Goal: Task Accomplishment & Management: Use online tool/utility

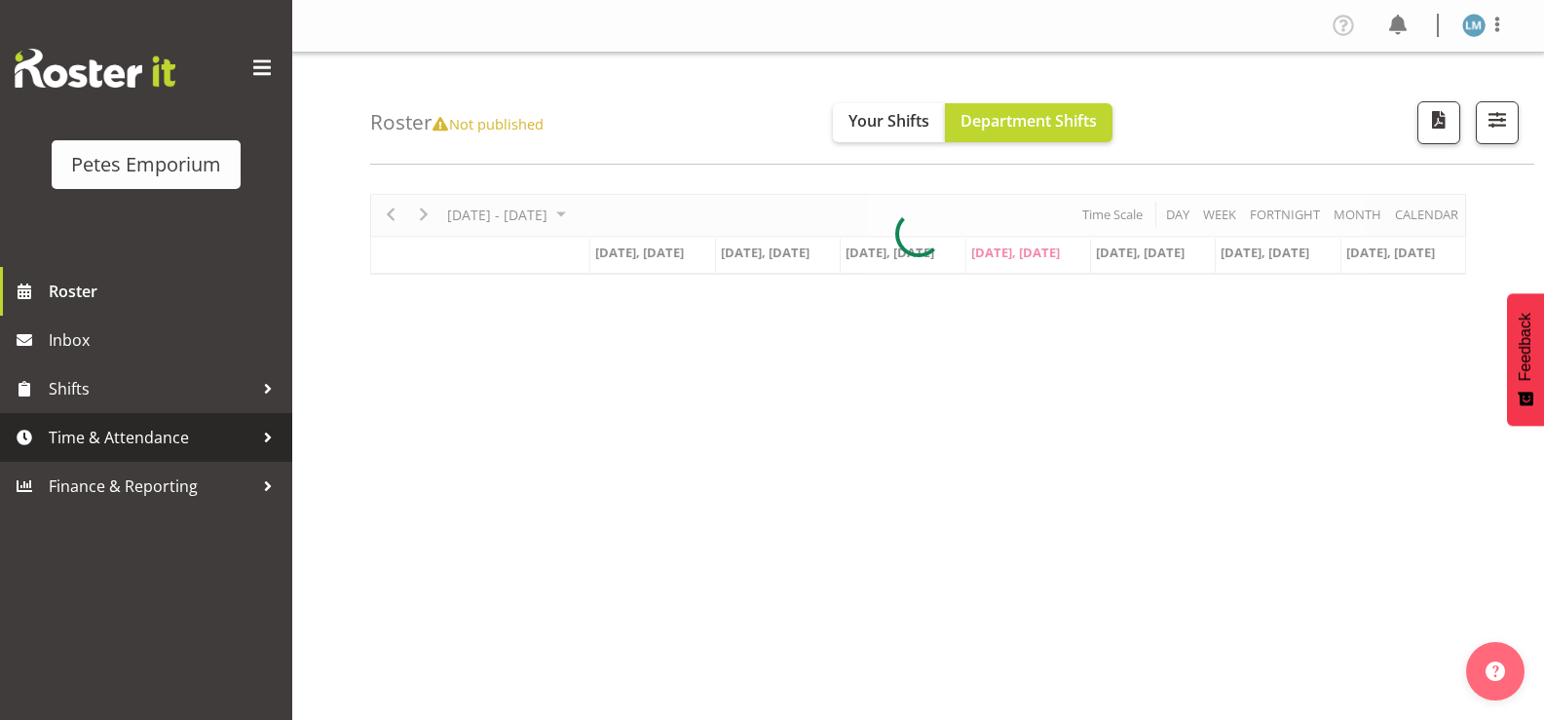
click at [171, 443] on span "Time & Attendance" at bounding box center [151, 437] width 205 height 29
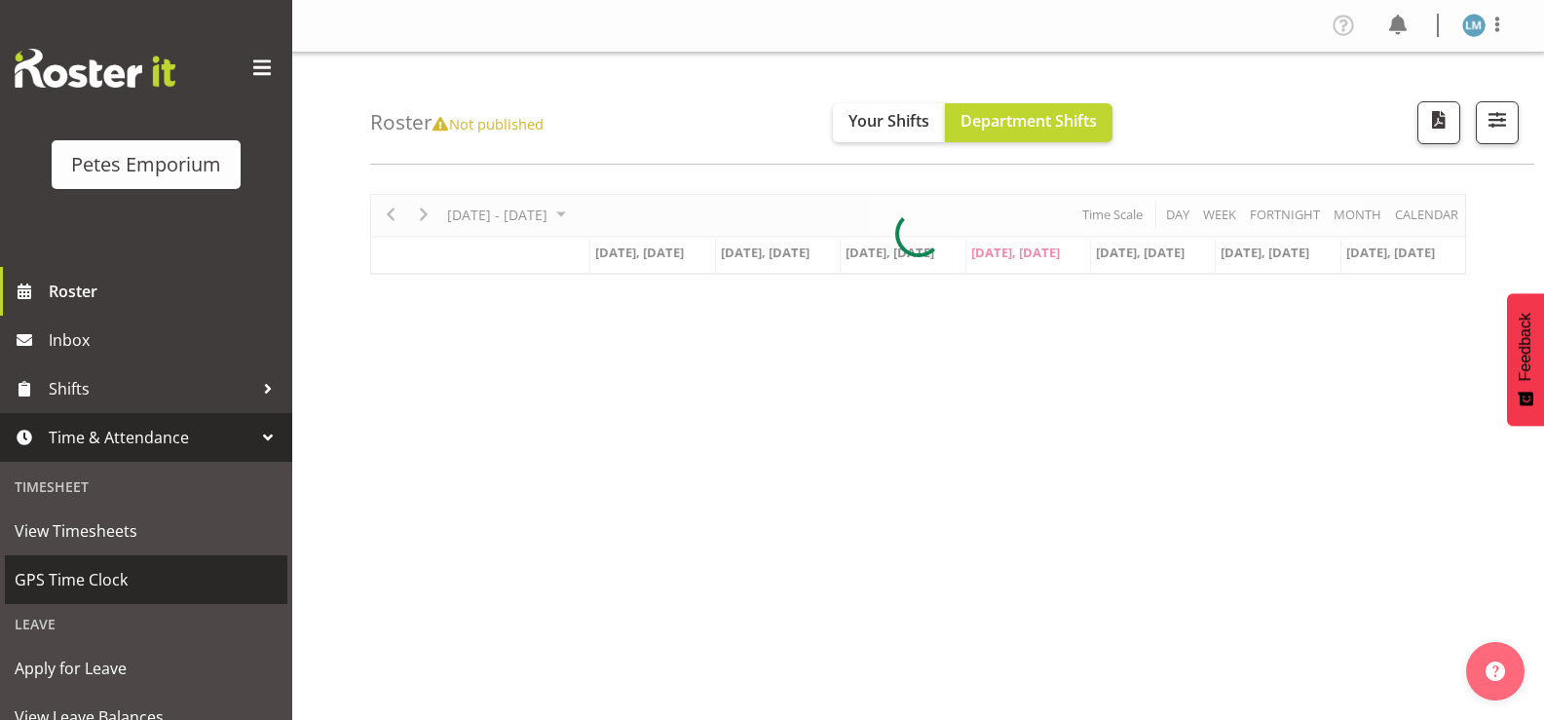
click at [168, 592] on span "GPS Time Clock" at bounding box center [146, 579] width 263 height 29
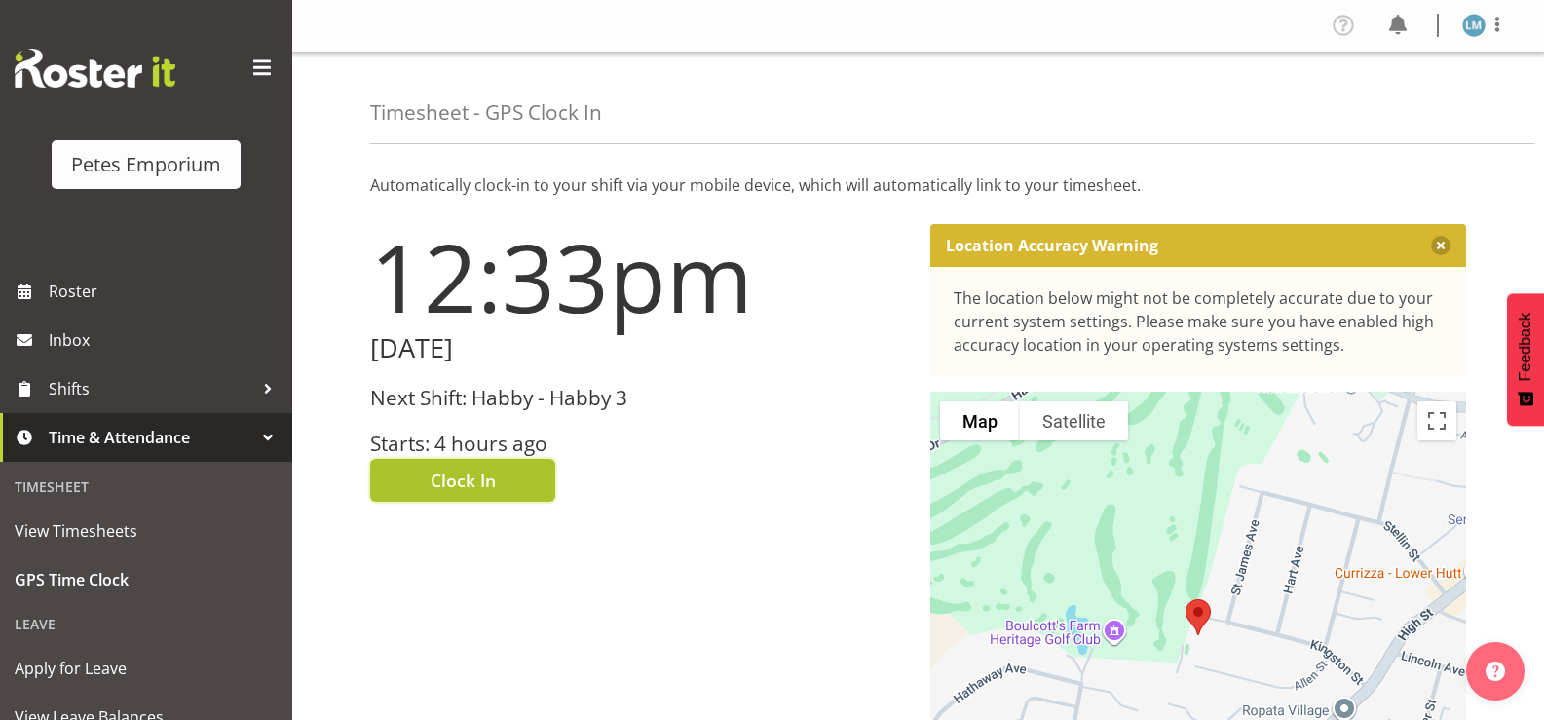
click at [472, 477] on span "Clock In" at bounding box center [462, 479] width 65 height 25
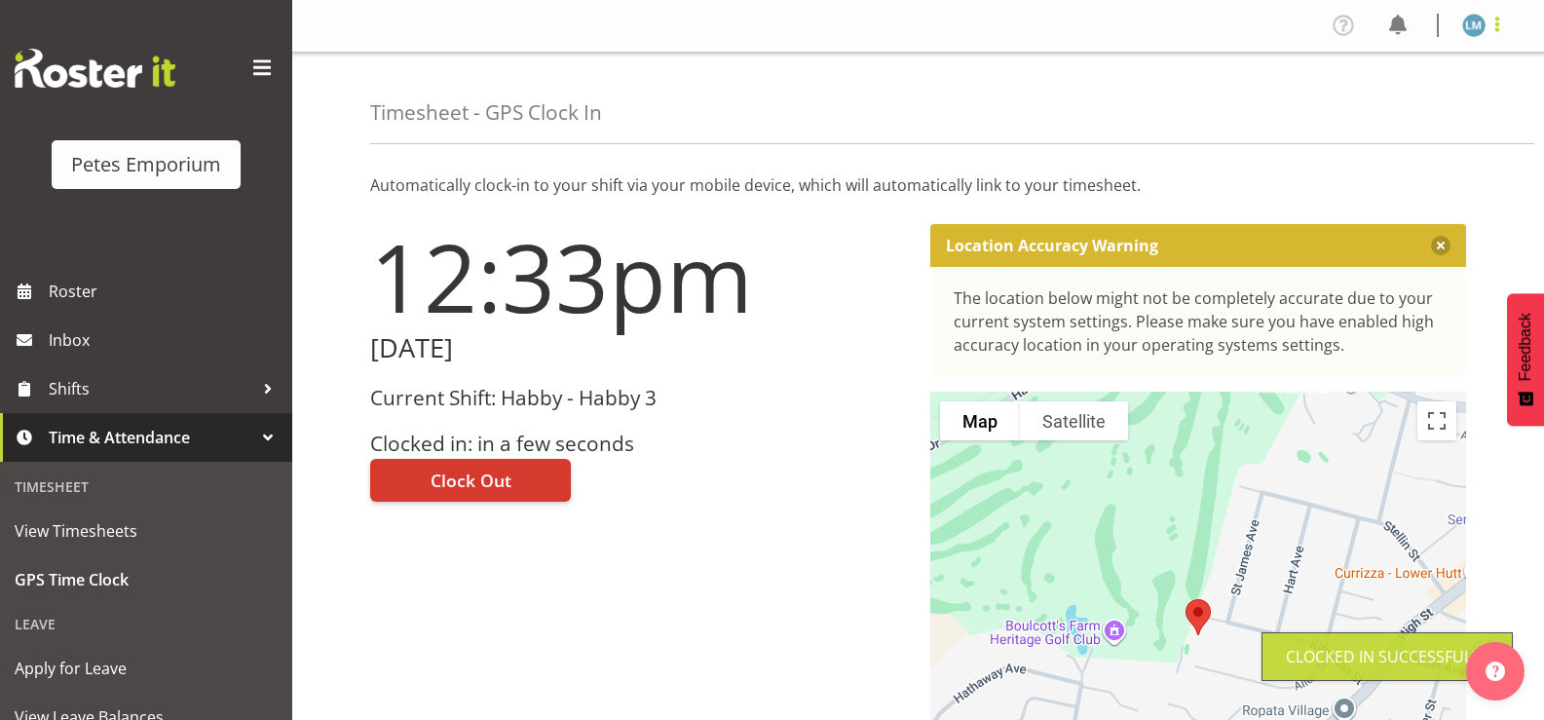
click at [1502, 24] on span at bounding box center [1496, 24] width 23 height 23
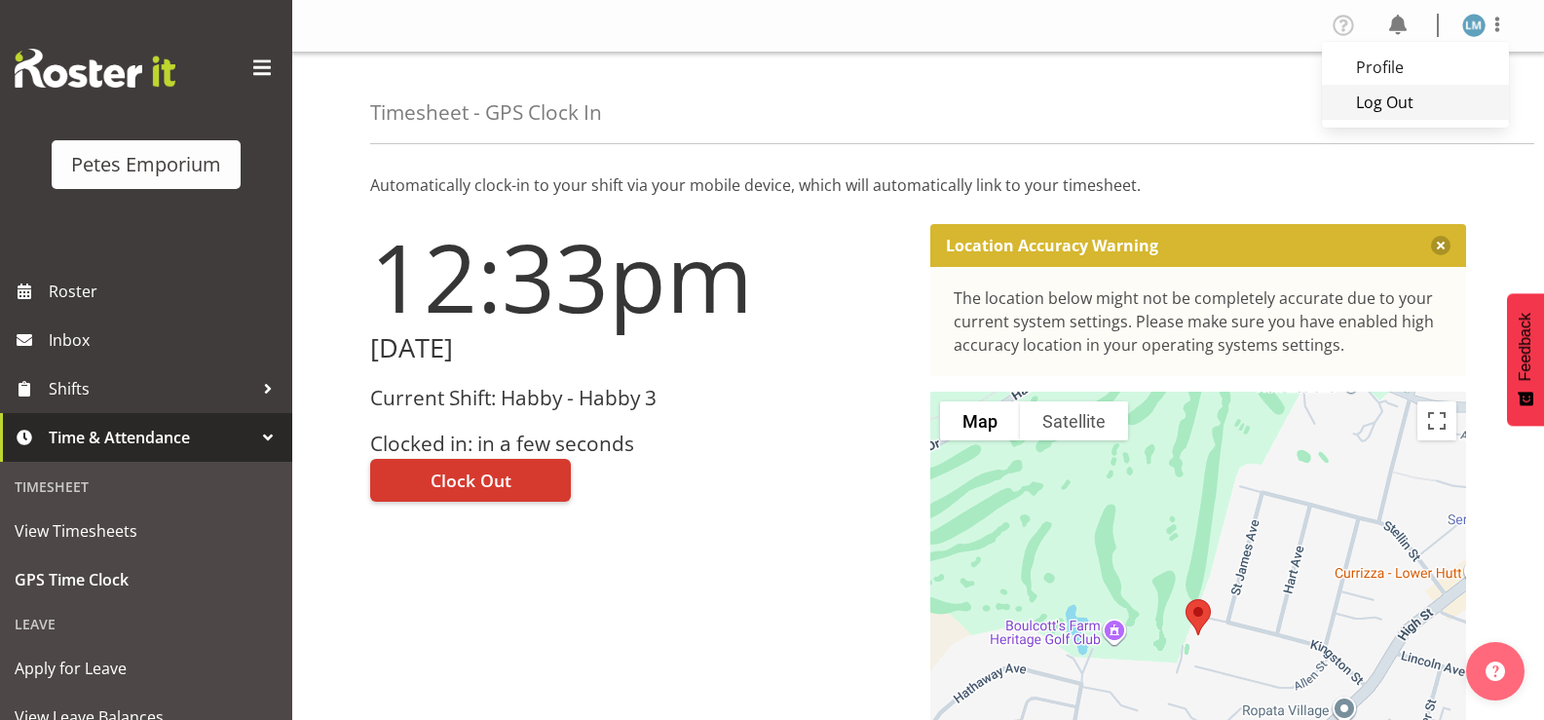
click at [1400, 108] on link "Log Out" at bounding box center [1415, 102] width 187 height 35
